Goal: Transaction & Acquisition: Purchase product/service

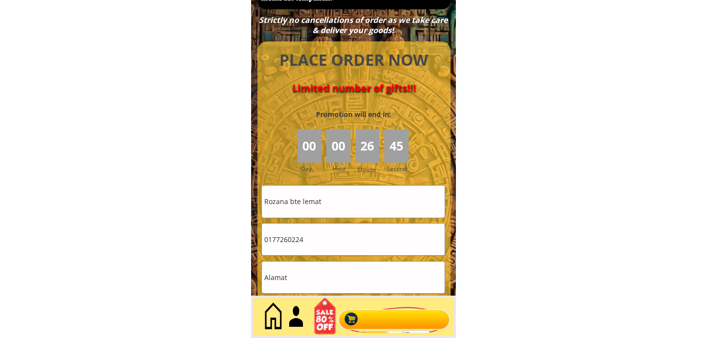
scroll to position [4340, 0]
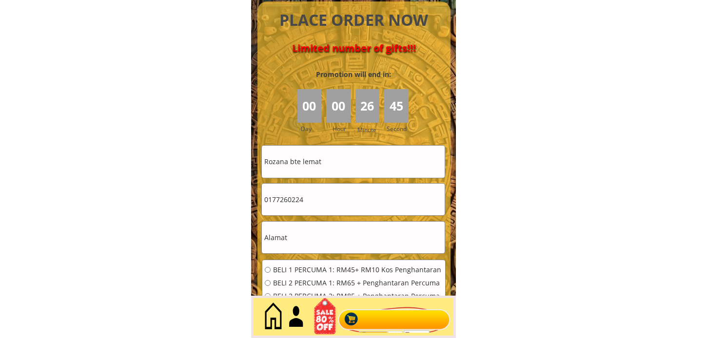
click at [349, 167] on input "Rozana bte lemat" at bounding box center [353, 162] width 183 height 32
paste input "Dr.[PERSON_NAME]"
click at [366, 168] on input "Rozana bte Dr.[PERSON_NAME]" at bounding box center [353, 162] width 183 height 32
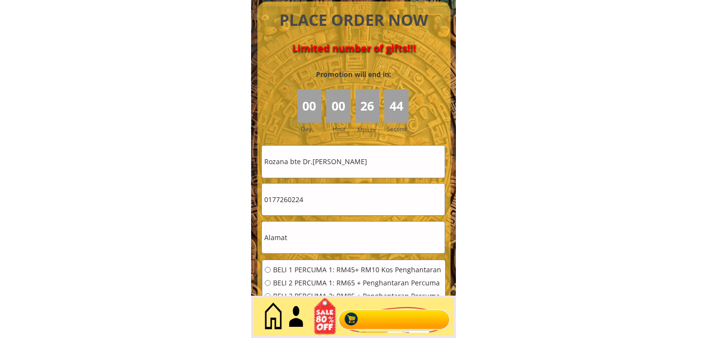
click at [366, 168] on input "Rozana bte Dr.[PERSON_NAME]" at bounding box center [353, 162] width 183 height 32
paste input "text"
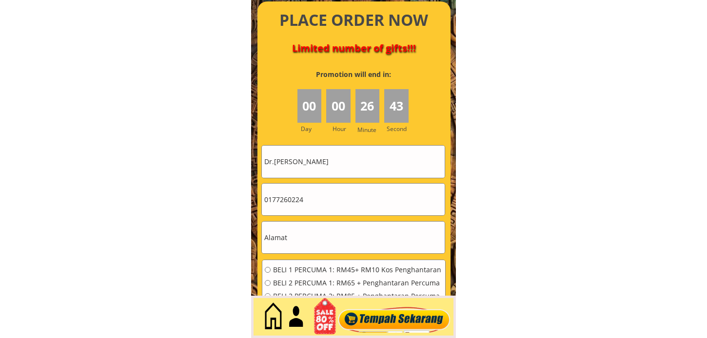
type input "Dr.[PERSON_NAME]"
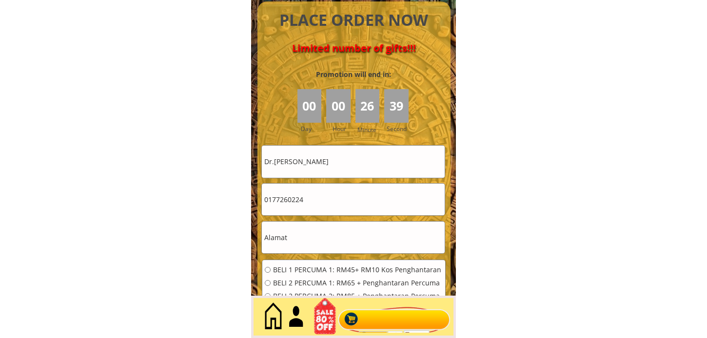
click at [329, 208] on input "0177260224" at bounding box center [353, 200] width 183 height 32
click at [328, 208] on input "0177260224" at bounding box center [353, 200] width 183 height 32
paste input "93442148"
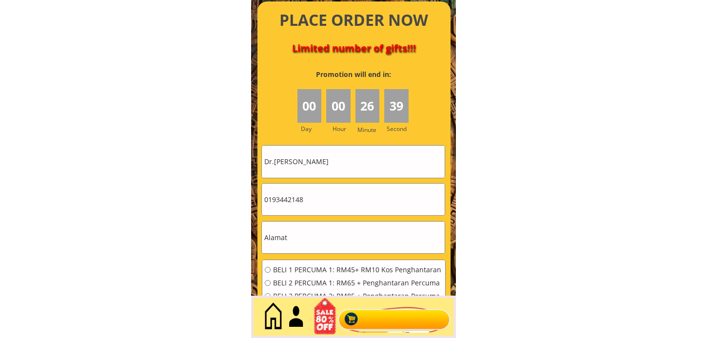
type input "0193442148"
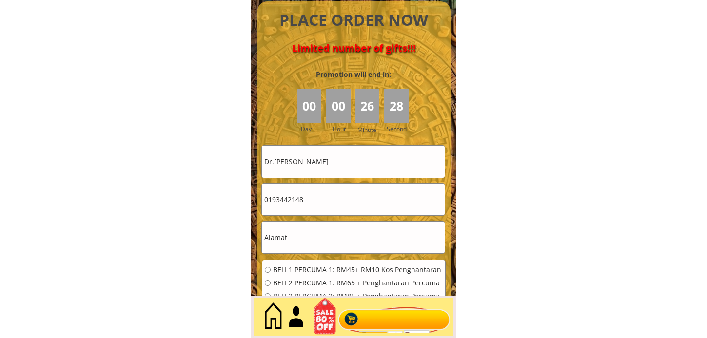
click at [329, 219] on form "BELI 1 PERCUMA 1: RM45+ RM10 Kos Penghantaran BELI 2 PERCUMA 1: RM65 + Penghant…" at bounding box center [353, 258] width 184 height 226
click at [329, 227] on input "text" at bounding box center [353, 238] width 183 height 32
paste input "[STREET_ADDRESS]"
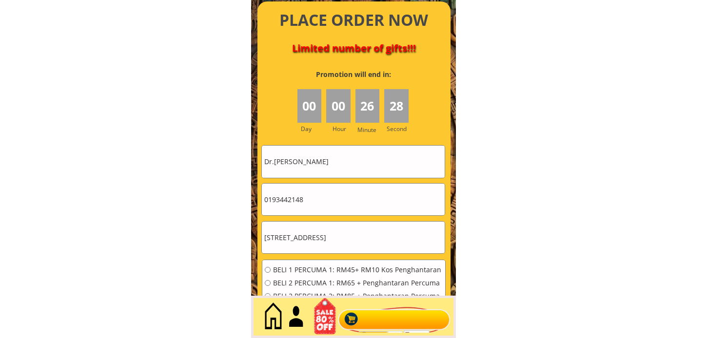
scroll to position [0, 3]
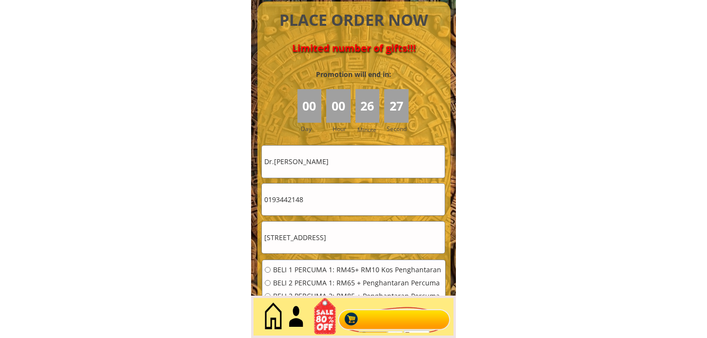
type input "[STREET_ADDRESS]"
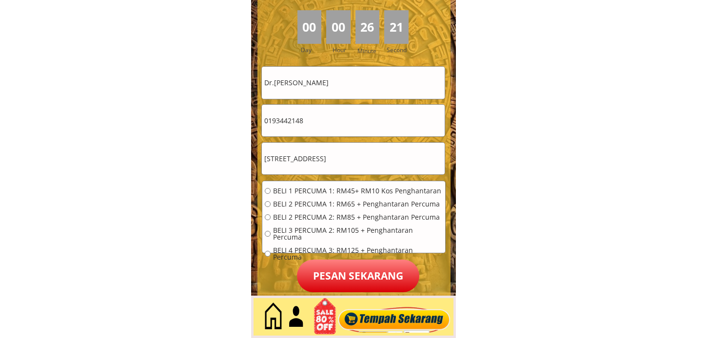
scroll to position [4448, 0]
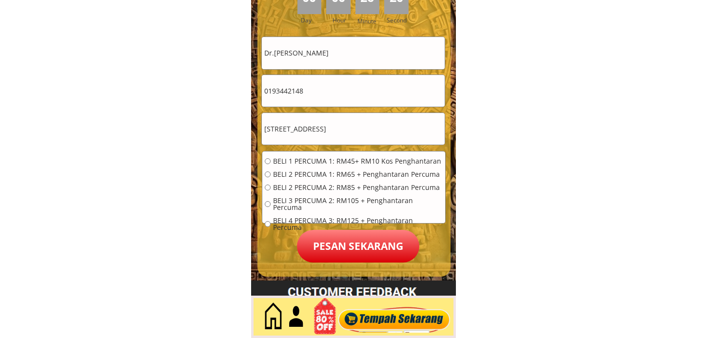
click at [321, 174] on span "BELI 2 PERCUMA 1: RM65 + Penghantaran Percuma" at bounding box center [358, 174] width 170 height 7
radio input "true"
click at [335, 243] on p "Pesan sekarang" at bounding box center [358, 246] width 122 height 33
